Goal: Feedback & Contribution: Contribute content

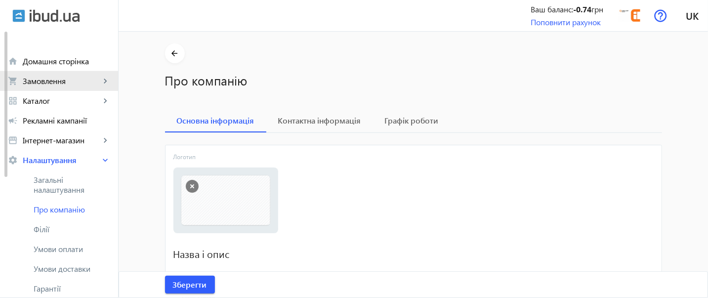
click at [77, 82] on span "Замовлення" at bounding box center [62, 81] width 78 height 10
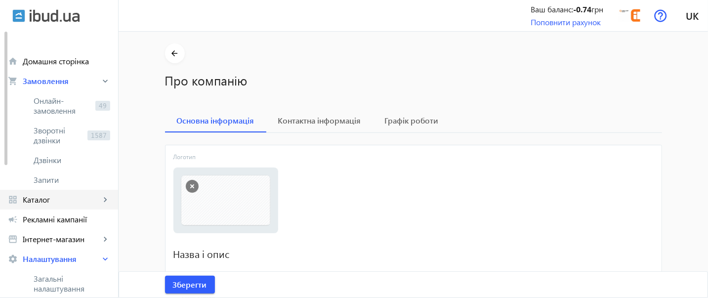
click at [56, 195] on span "Каталог" at bounding box center [62, 200] width 78 height 10
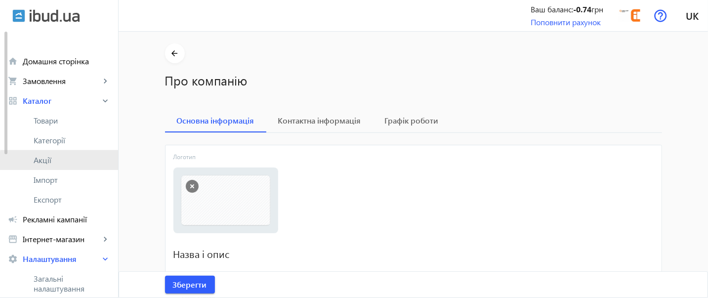
click at [65, 163] on span "Акції" at bounding box center [72, 160] width 77 height 10
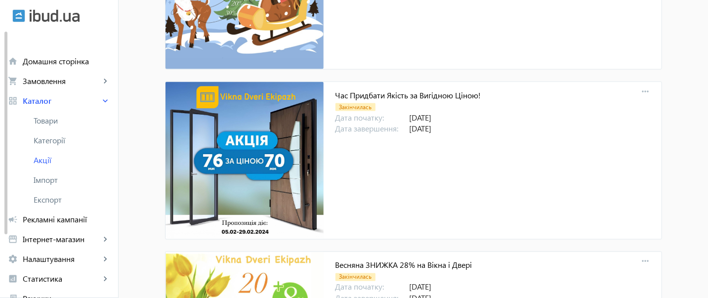
scroll to position [2993, 0]
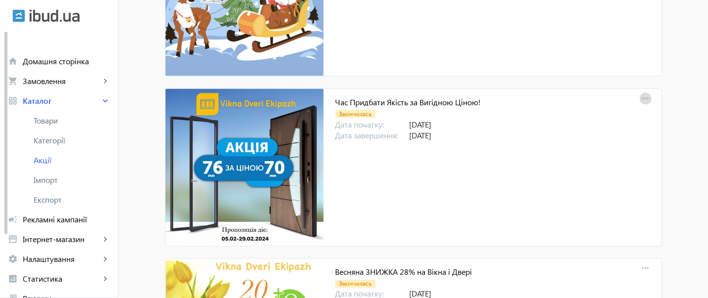
click at [641, 93] on mat-icon "more_horiz" at bounding box center [646, 99] width 14 height 14
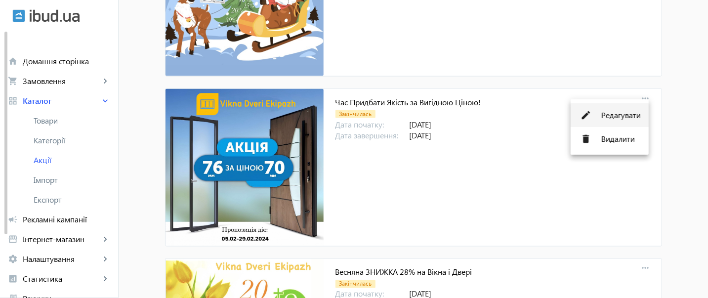
click at [586, 119] on mat-icon "edit" at bounding box center [585, 115] width 15 height 15
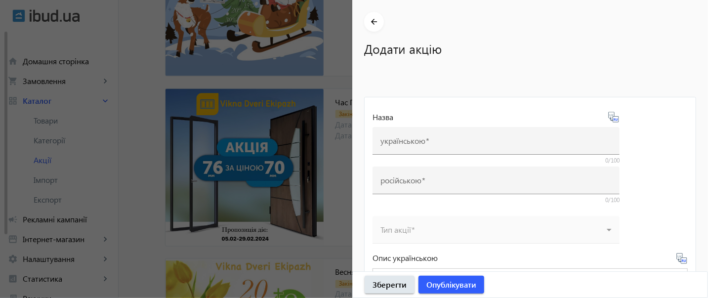
type input "Час Придбати Якість за Вигідною Ціною!"
type input "Время Купить Качество по выгодной цене!"
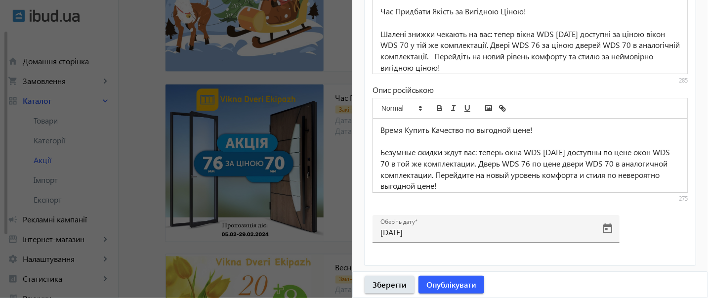
scroll to position [3058, 0]
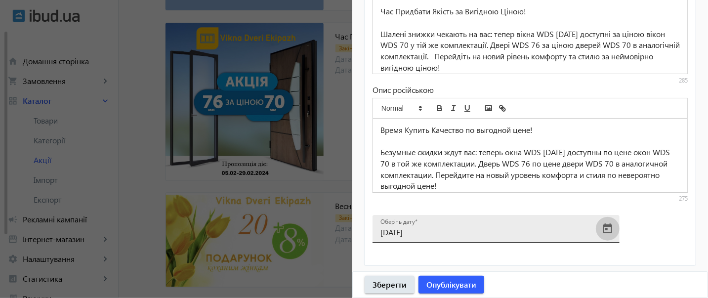
click at [614, 230] on span "Open calendar" at bounding box center [608, 229] width 24 height 24
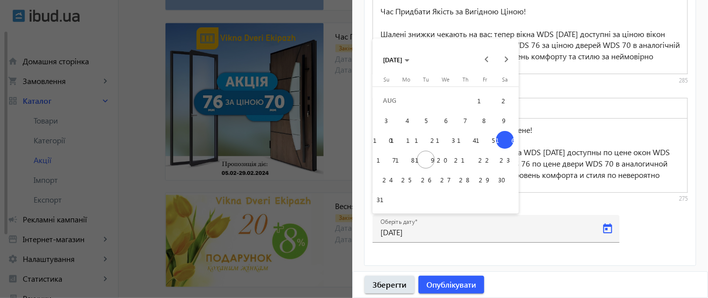
click at [379, 197] on span "31" at bounding box center [386, 199] width 18 height 18
type input "[DATE]"
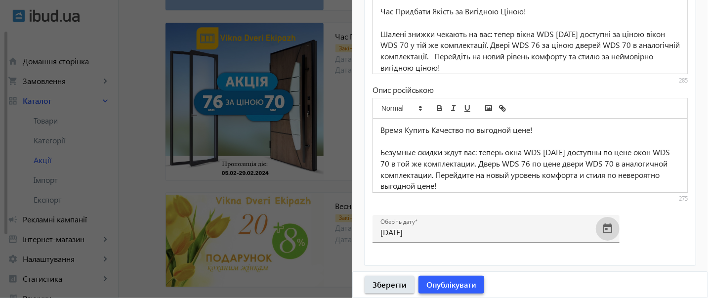
click at [428, 283] on span "Опублікувати" at bounding box center [451, 284] width 50 height 11
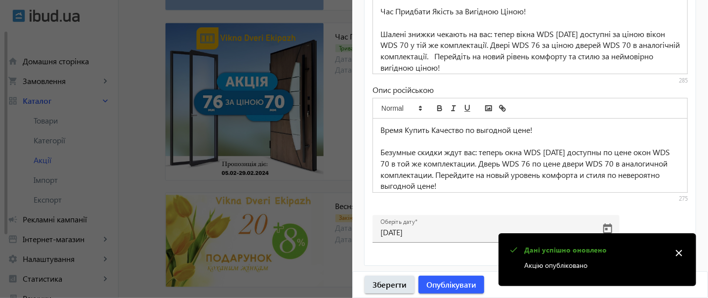
click at [276, 180] on div at bounding box center [354, 149] width 708 height 298
